Goal: Check status: Check status

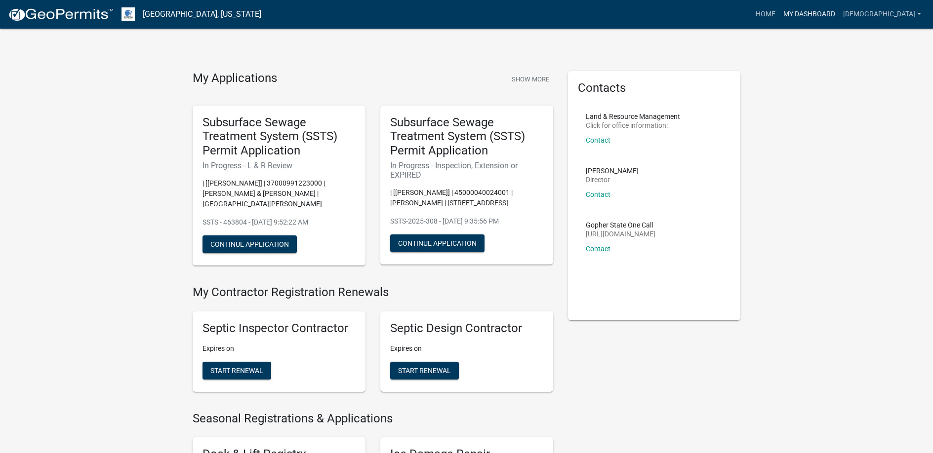
click at [807, 13] on link "My Dashboard" at bounding box center [809, 14] width 60 height 19
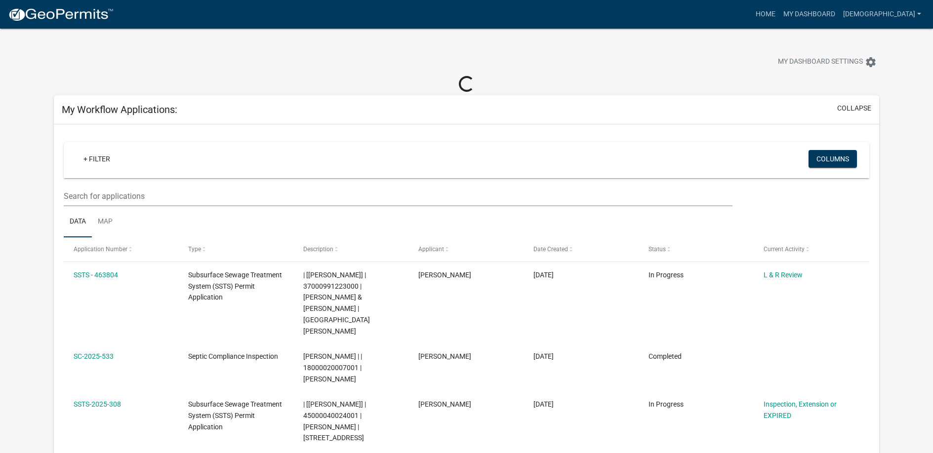
click at [124, 157] on div "+ Filter" at bounding box center [333, 160] width 531 height 20
click at [96, 158] on link "+ Filter" at bounding box center [97, 159] width 42 height 18
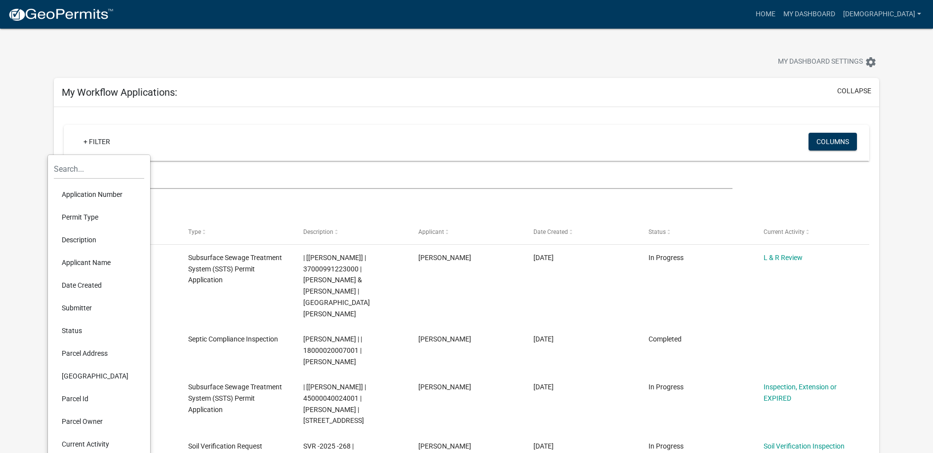
click at [84, 350] on li "Parcel Address" at bounding box center [99, 353] width 90 height 23
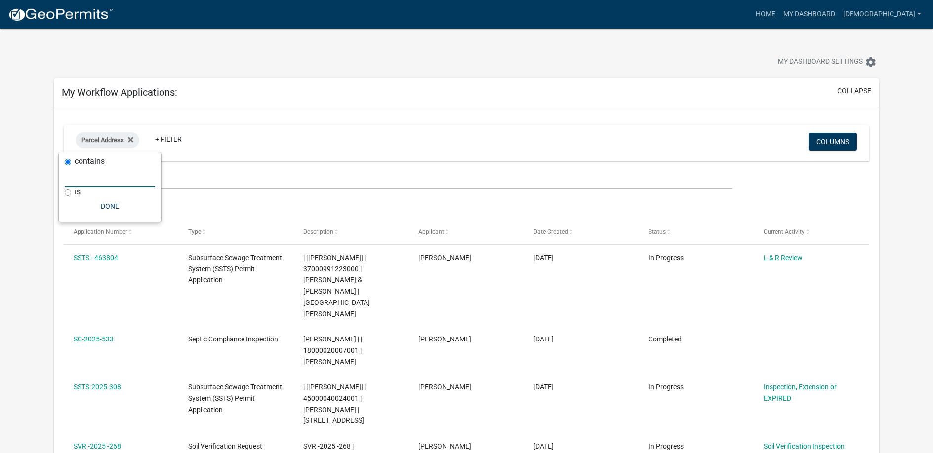
click at [87, 175] on input "text" at bounding box center [110, 177] width 90 height 20
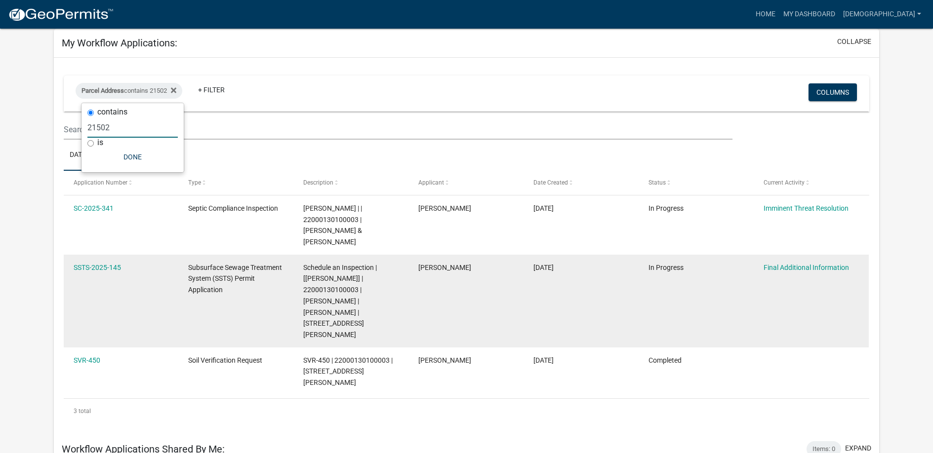
scroll to position [99, 0]
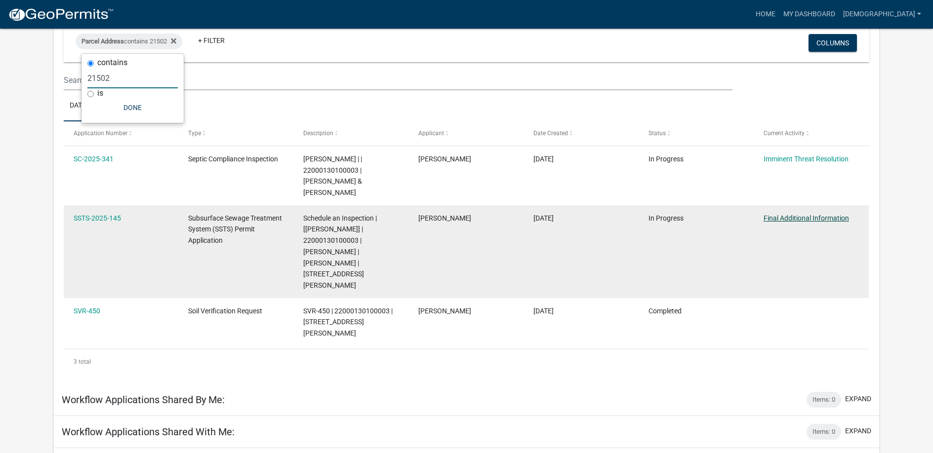
type input "21502"
click at [804, 216] on link "Final Additional Information" at bounding box center [806, 218] width 85 height 8
